Goal: Find specific page/section: Find specific page/section

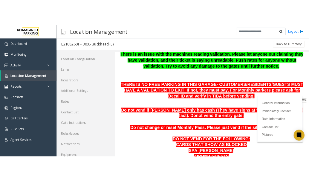
scroll to position [119, 0]
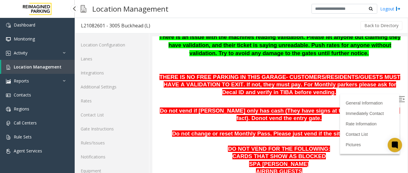
click at [24, 67] on span "Location Management" at bounding box center [38, 67] width 48 height 6
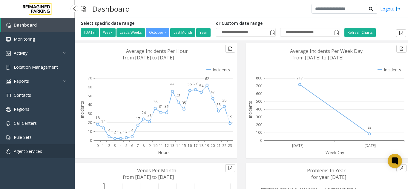
click at [26, 151] on span "Agent Services" at bounding box center [28, 151] width 28 height 6
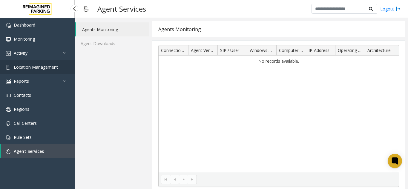
click at [15, 68] on span "Location Management" at bounding box center [36, 67] width 44 height 6
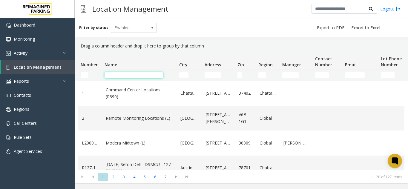
click at [124, 75] on input "Name Filter" at bounding box center [133, 75] width 58 height 6
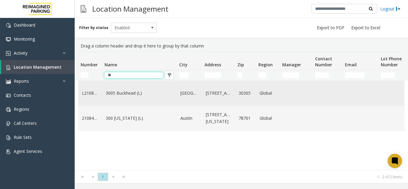
type input "*"
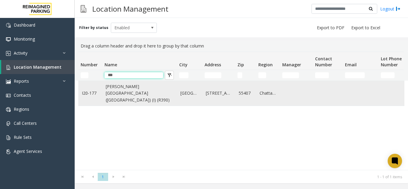
type input "***"
click at [122, 91] on link "[PERSON_NAME][GEOGRAPHIC_DATA] ([GEOGRAPHIC_DATA]) (I) (R390)" at bounding box center [139, 93] width 67 height 20
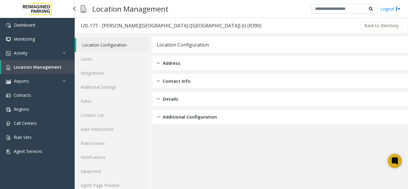
click at [43, 66] on span "Location Management" at bounding box center [38, 67] width 48 height 6
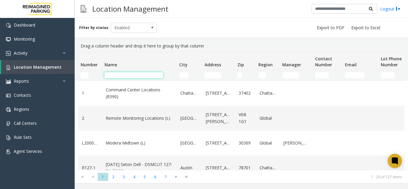
click at [115, 74] on input "Name Filter" at bounding box center [133, 75] width 58 height 6
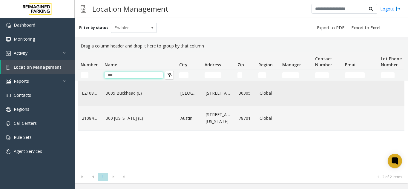
type input "***"
click at [131, 96] on link "3005 Buckhead (L)" at bounding box center [139, 93] width 67 height 7
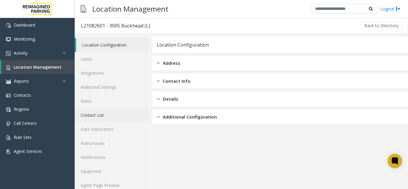
scroll to position [8, 0]
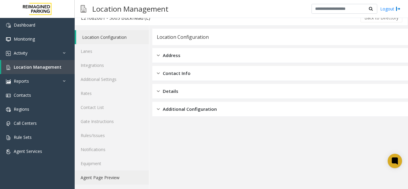
click at [97, 176] on link "Agent Page Preview" at bounding box center [112, 177] width 74 height 14
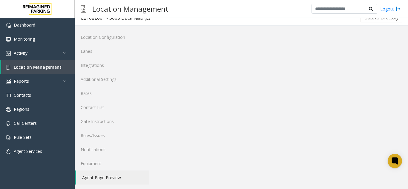
click at [97, 176] on link "Agent Page Preview" at bounding box center [112, 177] width 73 height 14
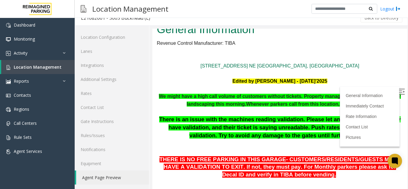
scroll to position [30, 0]
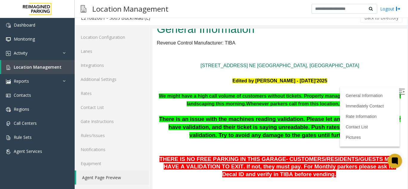
click at [398, 91] on img at bounding box center [401, 92] width 6 height 6
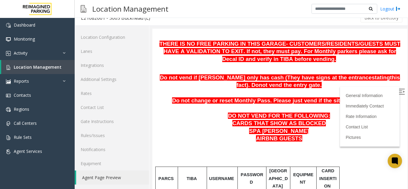
scroll to position [205, 0]
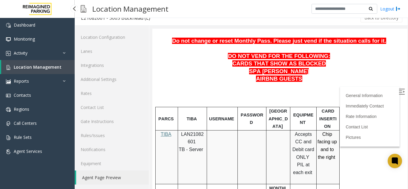
click at [38, 65] on span "Location Management" at bounding box center [38, 67] width 48 height 6
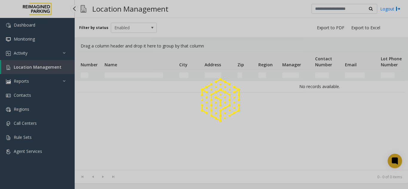
click at [38, 65] on div at bounding box center [204, 94] width 408 height 189
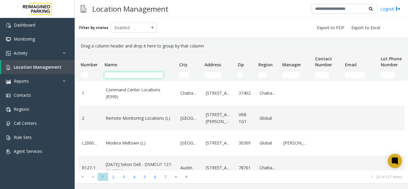
click at [132, 77] on input "Name Filter" at bounding box center [133, 75] width 58 height 6
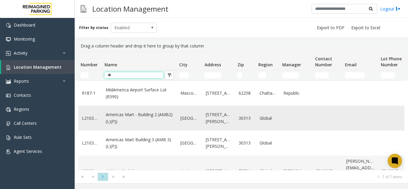
type input "**"
click at [126, 117] on link "Americas Mart - Building 2 (AMB2) (L)(PJ)" at bounding box center [139, 117] width 67 height 13
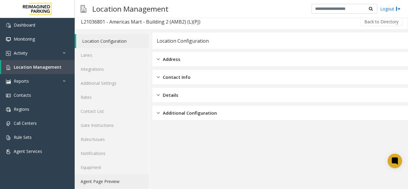
scroll to position [8, 0]
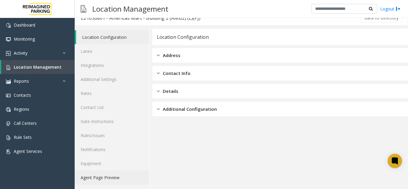
click at [101, 177] on link "Agent Page Preview" at bounding box center [112, 177] width 74 height 14
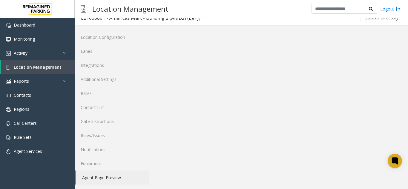
click at [101, 177] on link "Agent Page Preview" at bounding box center [112, 177] width 73 height 14
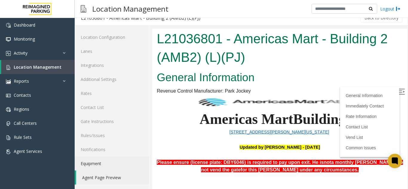
scroll to position [30, 0]
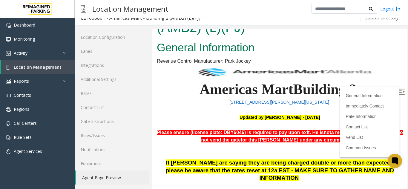
click at [398, 91] on img at bounding box center [401, 92] width 6 height 6
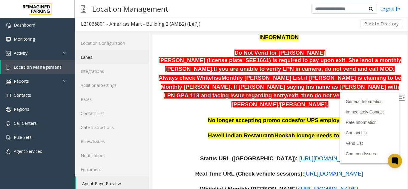
scroll to position [0, 0]
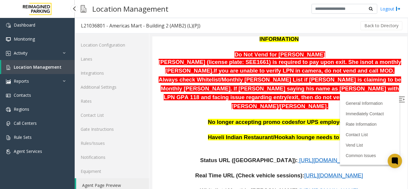
click at [43, 67] on span "Location Management" at bounding box center [38, 67] width 48 height 6
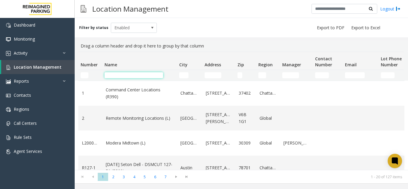
click at [119, 75] on input "Name Filter" at bounding box center [133, 75] width 58 height 6
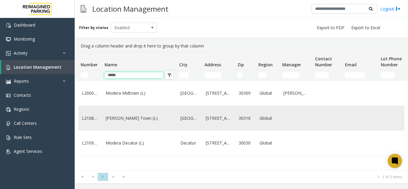
type input "*****"
click at [124, 121] on link "[PERSON_NAME] Town (L)" at bounding box center [139, 118] width 67 height 7
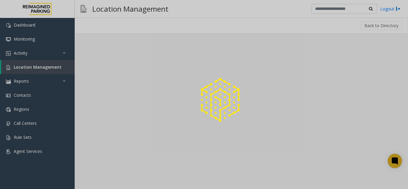
click at [124, 122] on div at bounding box center [204, 94] width 408 height 189
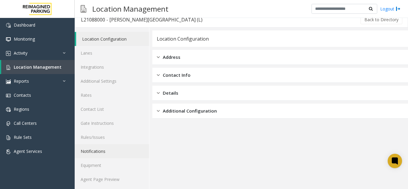
scroll to position [8, 0]
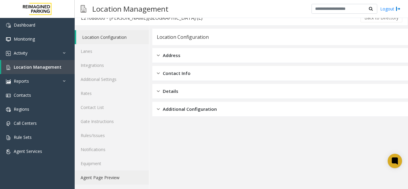
click at [91, 179] on link "Agent Page Preview" at bounding box center [112, 177] width 74 height 14
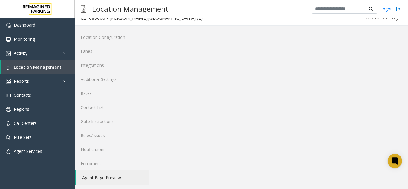
click at [91, 179] on link "Agent Page Preview" at bounding box center [112, 177] width 73 height 14
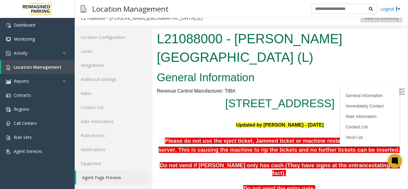
scroll to position [132, 0]
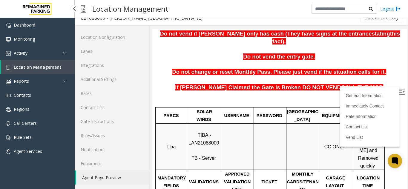
click at [41, 66] on span "Location Management" at bounding box center [38, 67] width 48 height 6
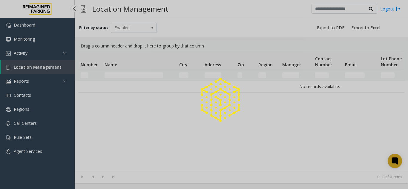
click at [41, 66] on div at bounding box center [204, 94] width 408 height 189
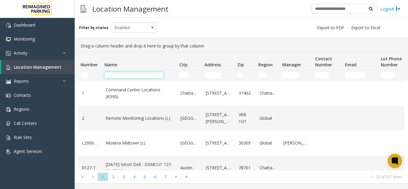
click at [124, 74] on input "Name Filter" at bounding box center [133, 75] width 58 height 6
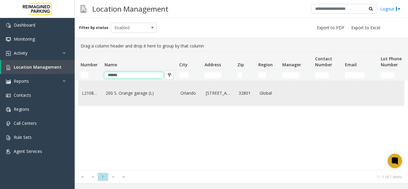
type input "******"
click at [123, 94] on link "200 S. Orange garage (L)" at bounding box center [139, 93] width 67 height 7
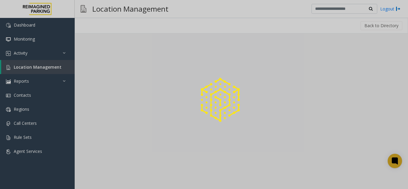
click at [123, 94] on div at bounding box center [204, 94] width 408 height 189
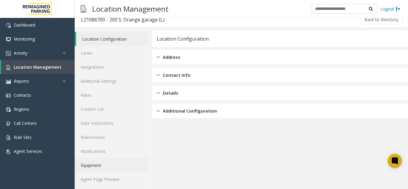
scroll to position [8, 0]
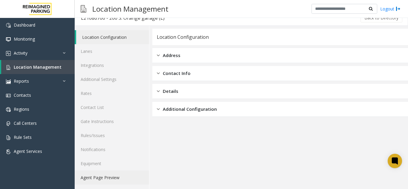
click at [106, 178] on link "Agent Page Preview" at bounding box center [112, 177] width 74 height 14
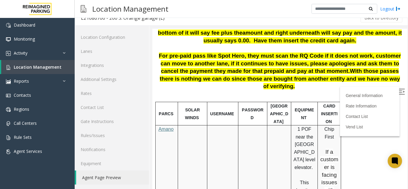
scroll to position [334, 0]
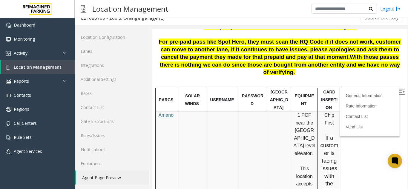
click at [398, 90] on img at bounding box center [401, 92] width 6 height 6
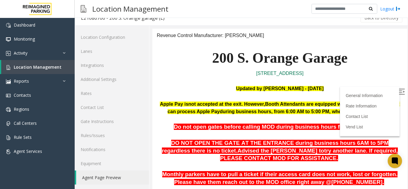
scroll to position [36, 0]
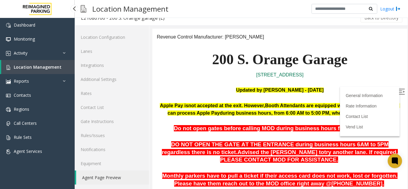
click at [50, 67] on span "Location Management" at bounding box center [38, 67] width 48 height 6
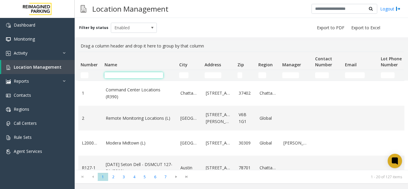
click at [125, 78] on input "Name Filter" at bounding box center [133, 75] width 58 height 6
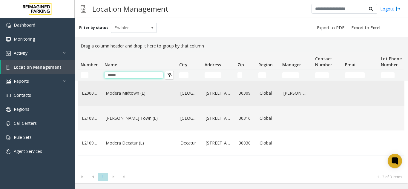
type input "*****"
click at [128, 92] on link "Modera Midtown (L)" at bounding box center [139, 93] width 67 height 7
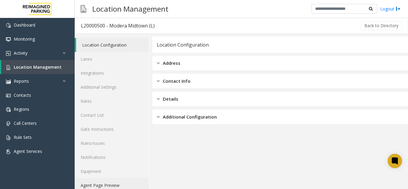
scroll to position [8, 0]
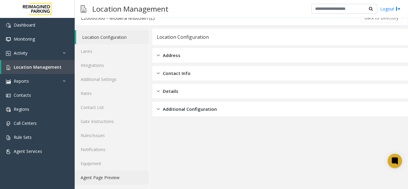
click at [103, 178] on link "Agent Page Preview" at bounding box center [112, 177] width 74 height 14
click at [110, 177] on link "Agent Page Preview" at bounding box center [112, 177] width 74 height 14
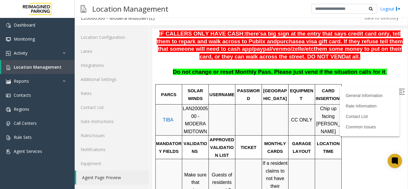
scroll to position [57, 0]
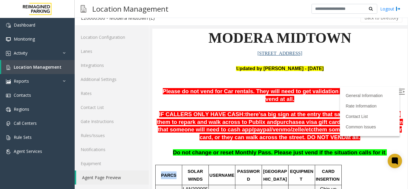
click at [398, 90] on img at bounding box center [401, 92] width 6 height 6
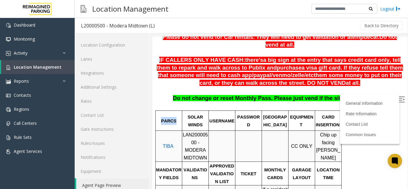
scroll to position [90, 0]
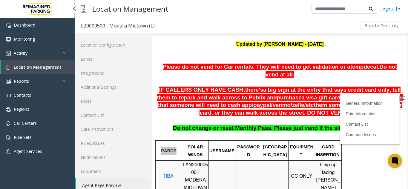
click at [20, 62] on link "Location Management" at bounding box center [37, 67] width 73 height 14
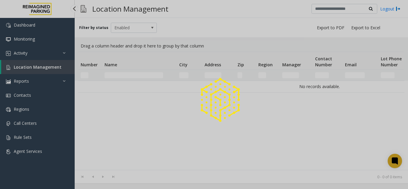
click at [20, 62] on div at bounding box center [204, 94] width 408 height 189
